Goal: Task Accomplishment & Management: Use online tool/utility

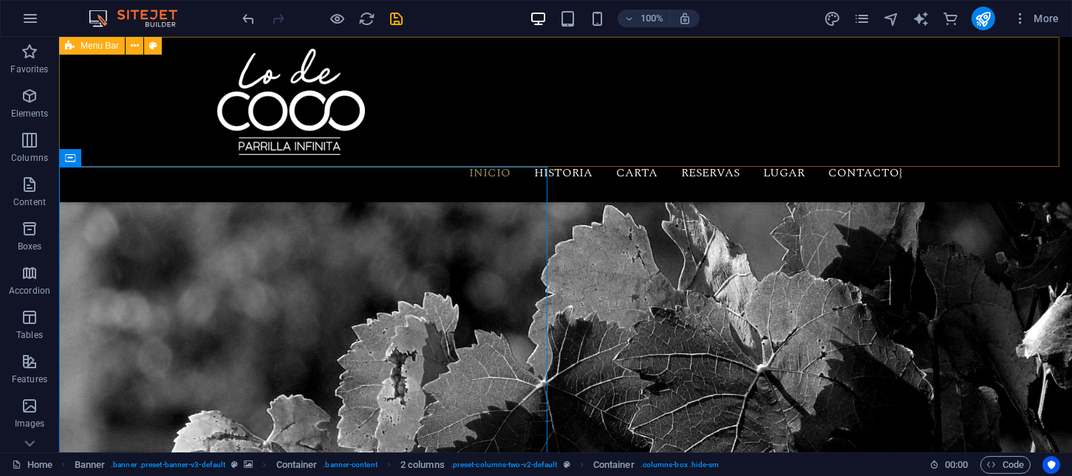
click at [990, 104] on div "INICIO HISTORIA CARTA RESERVAS LUGAR ContactO} Menu" at bounding box center [565, 119] width 1013 height 165
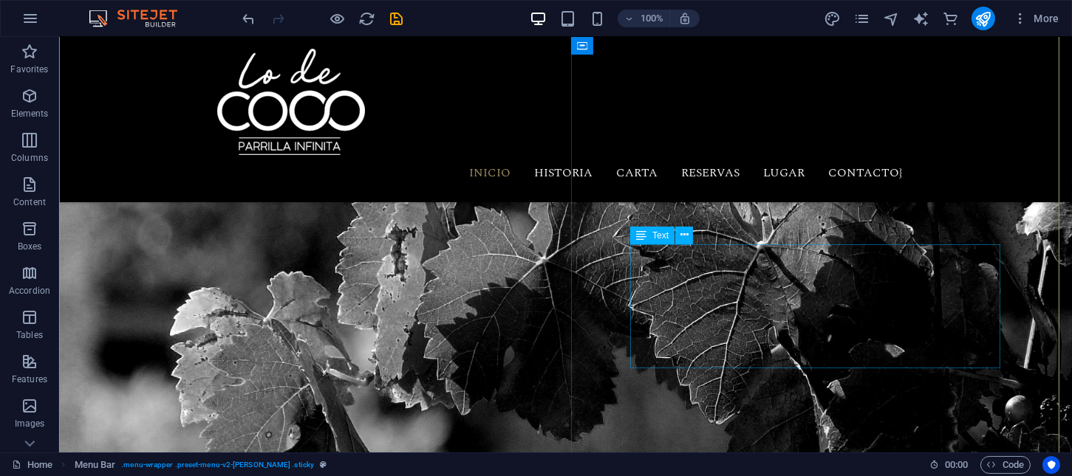
scroll to position [164, 0]
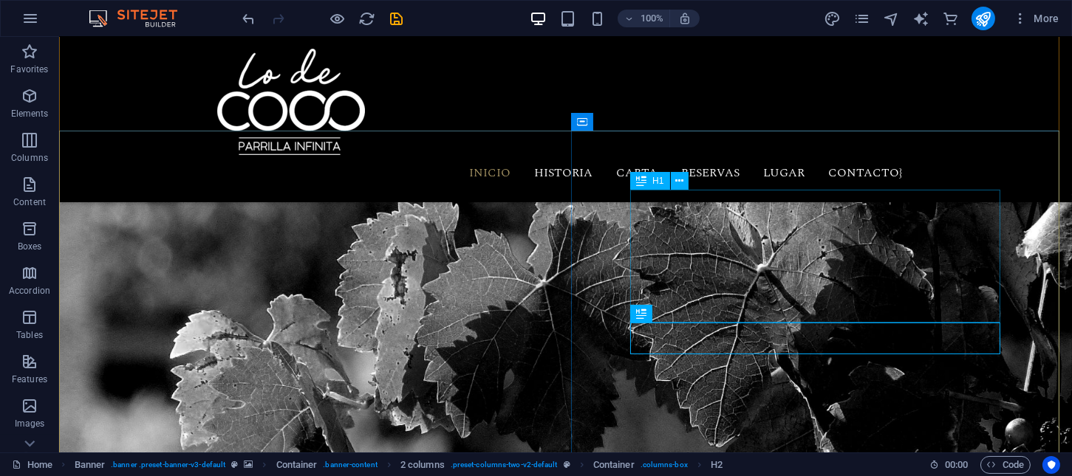
scroll to position [0, 0]
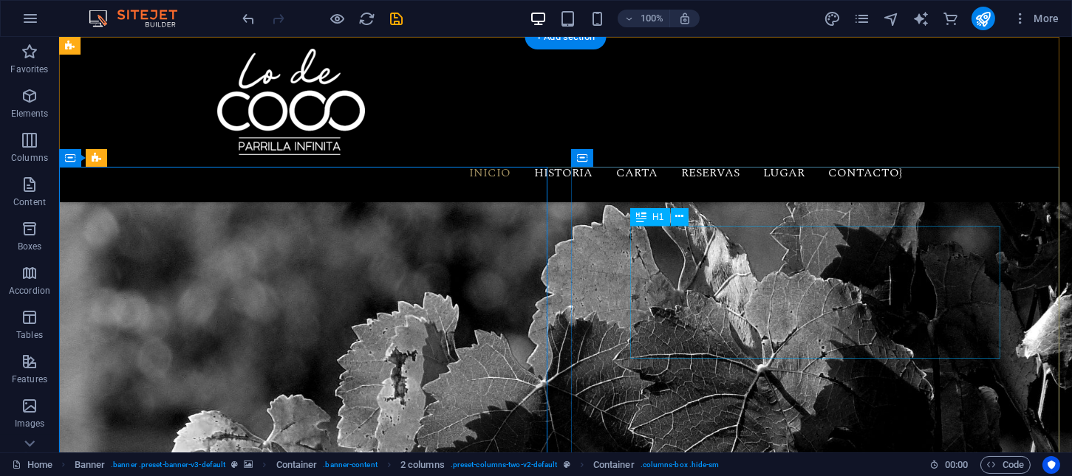
drag, startPoint x: 983, startPoint y: 348, endPoint x: 978, endPoint y: 335, distance: 13.6
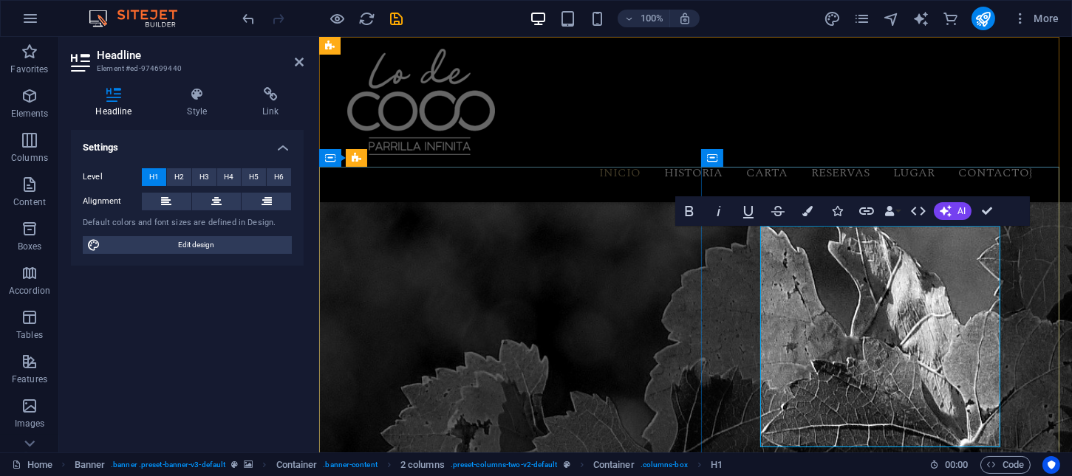
scroll to position [477, 1]
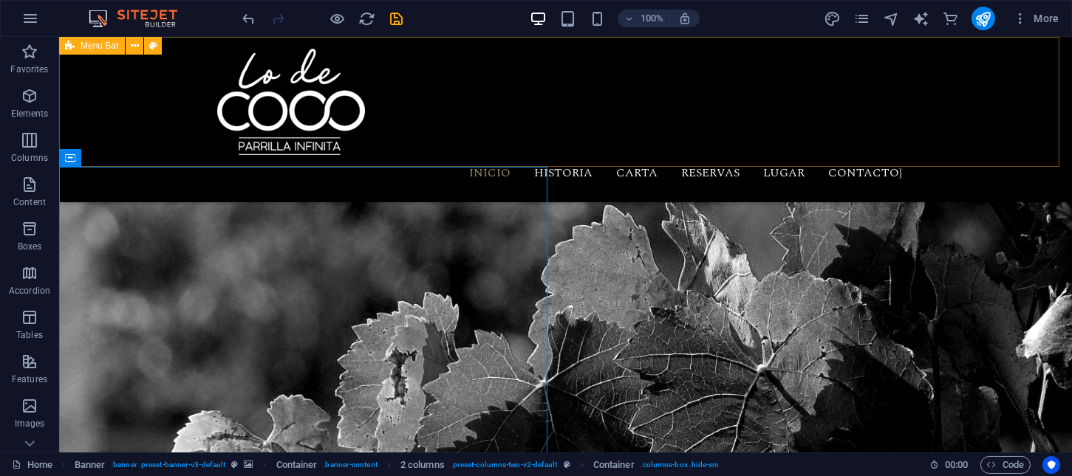
click at [958, 75] on div "INICIO HISTORIA CARTA RESERVAS LUGAR ContactO} Menu" at bounding box center [565, 119] width 1013 height 165
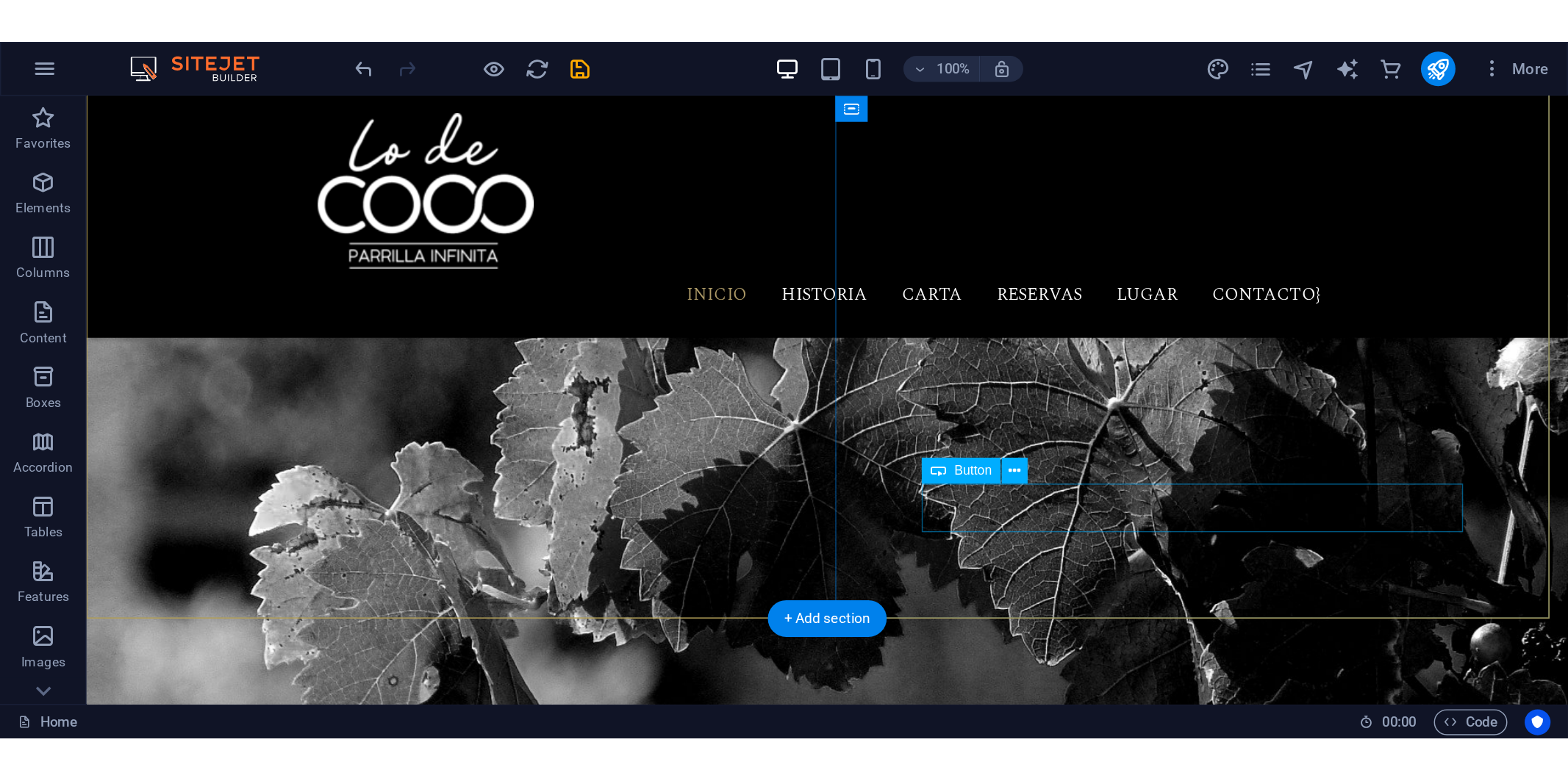
scroll to position [0, 0]
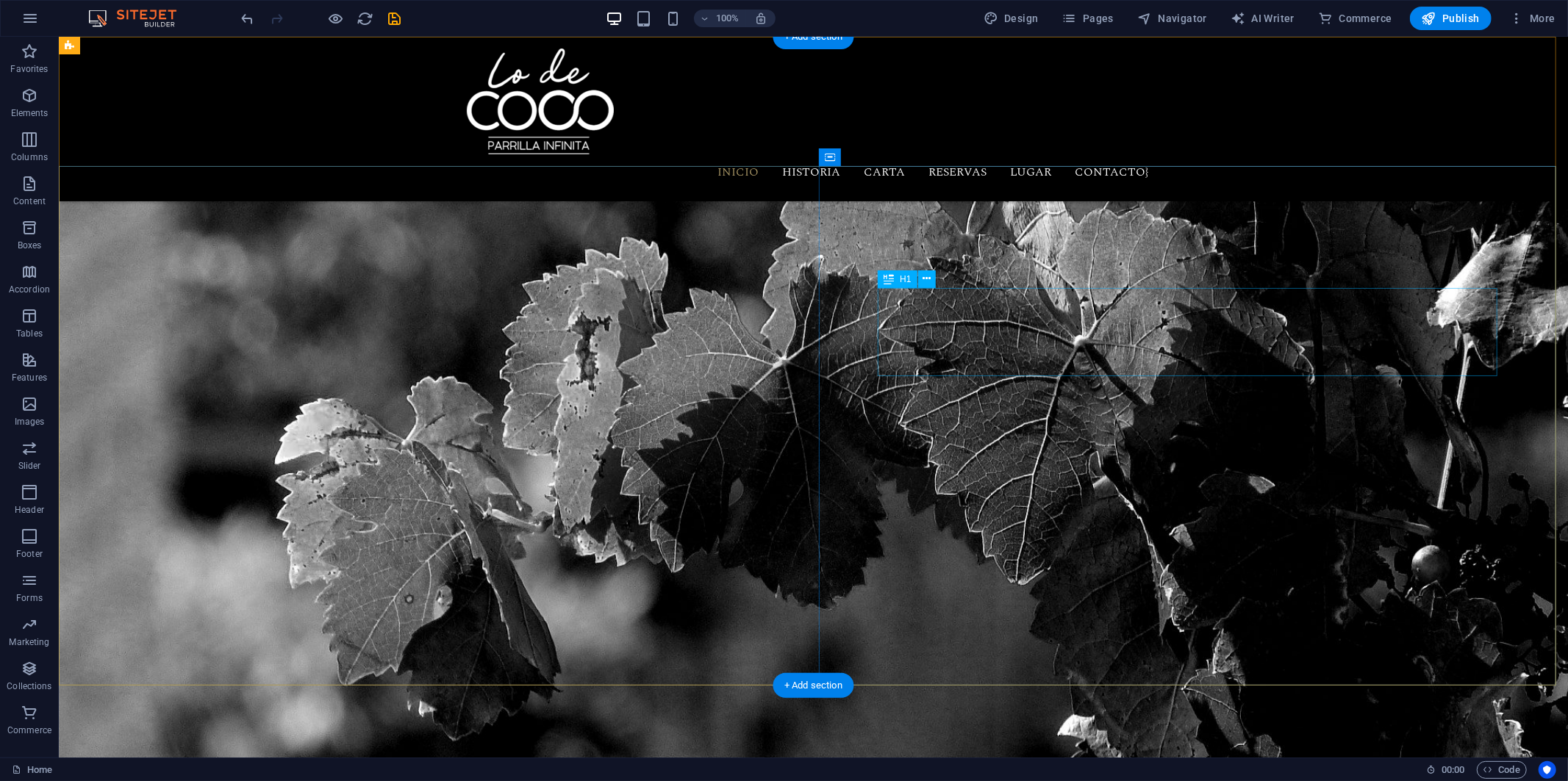
drag, startPoint x: 1216, startPoint y: 330, endPoint x: 1220, endPoint y: 342, distance: 12.6
